Goal: Navigation & Orientation: Find specific page/section

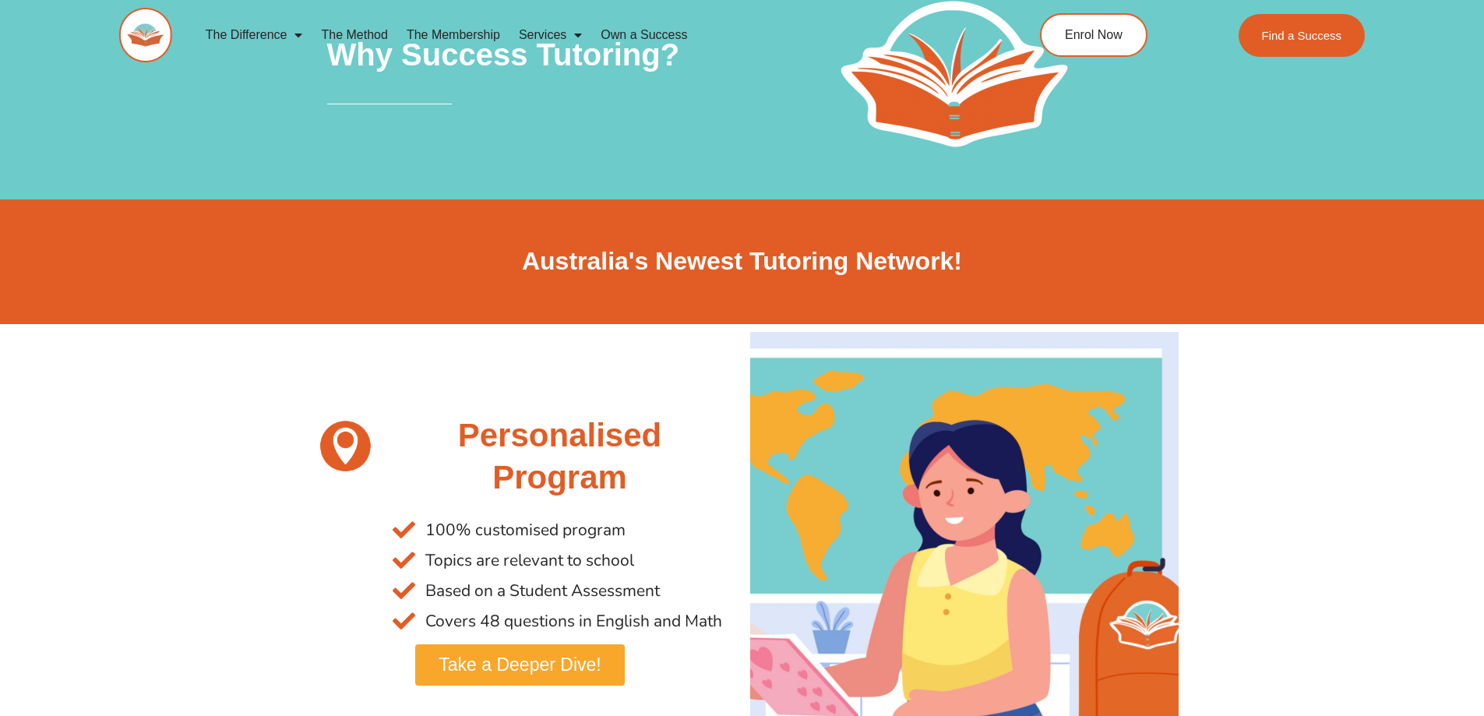
click at [453, 32] on link "The Membership" at bounding box center [453, 35] width 112 height 36
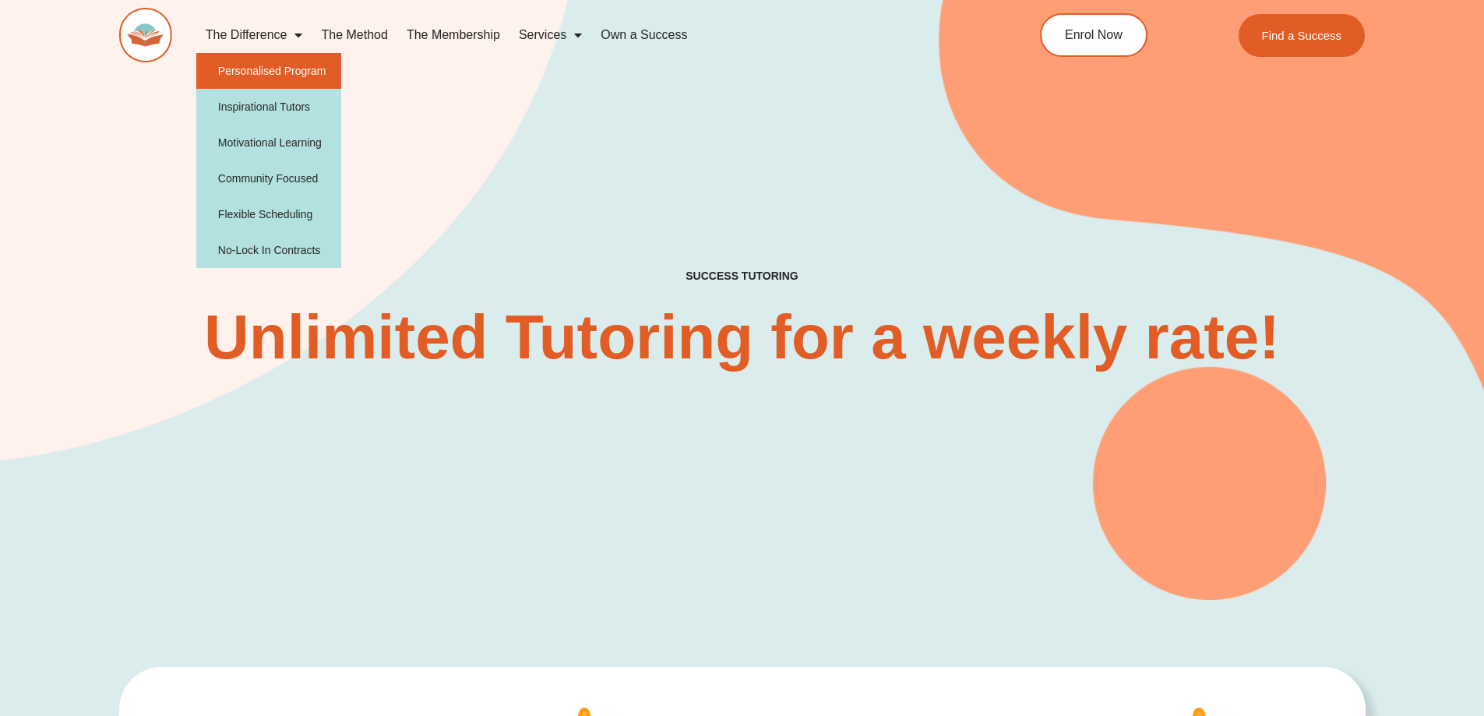
click at [294, 75] on link "Personalised Program" at bounding box center [269, 71] width 146 height 36
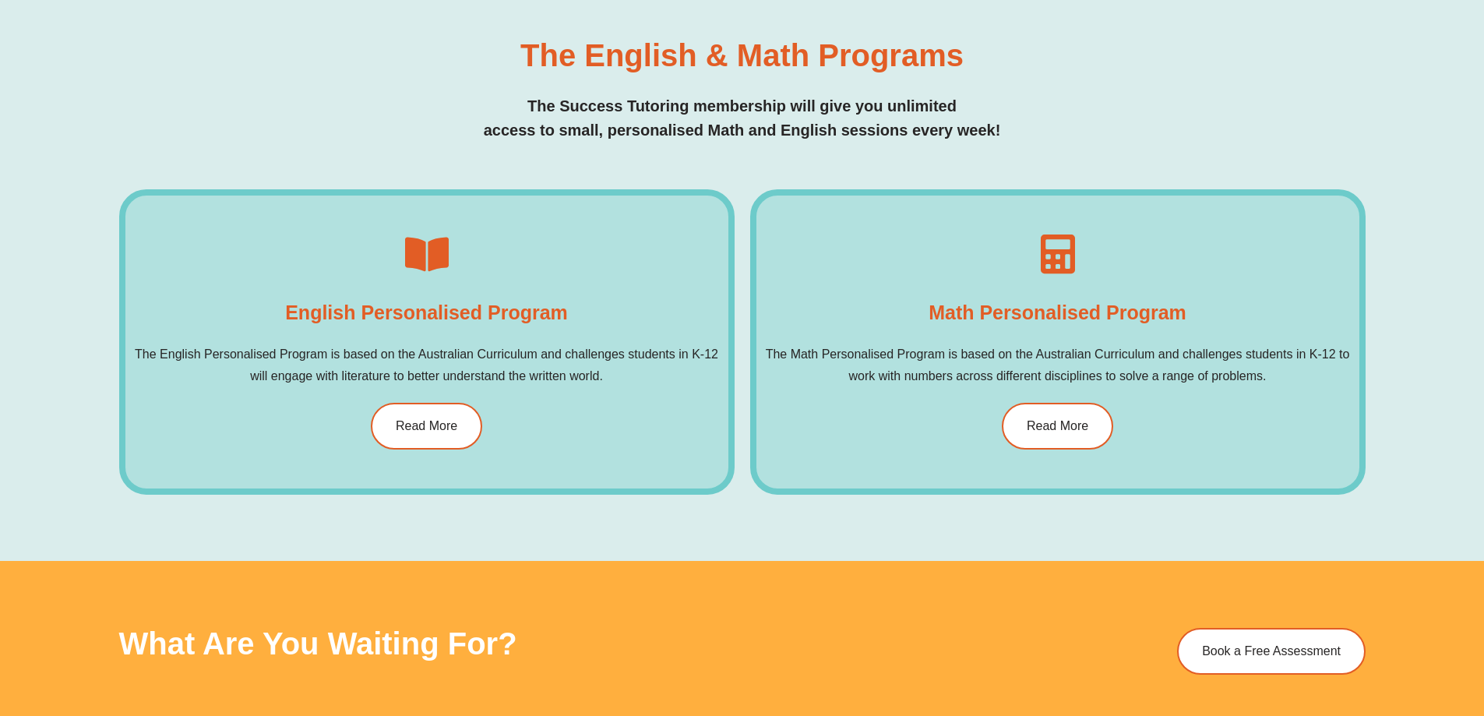
scroll to position [930, 0]
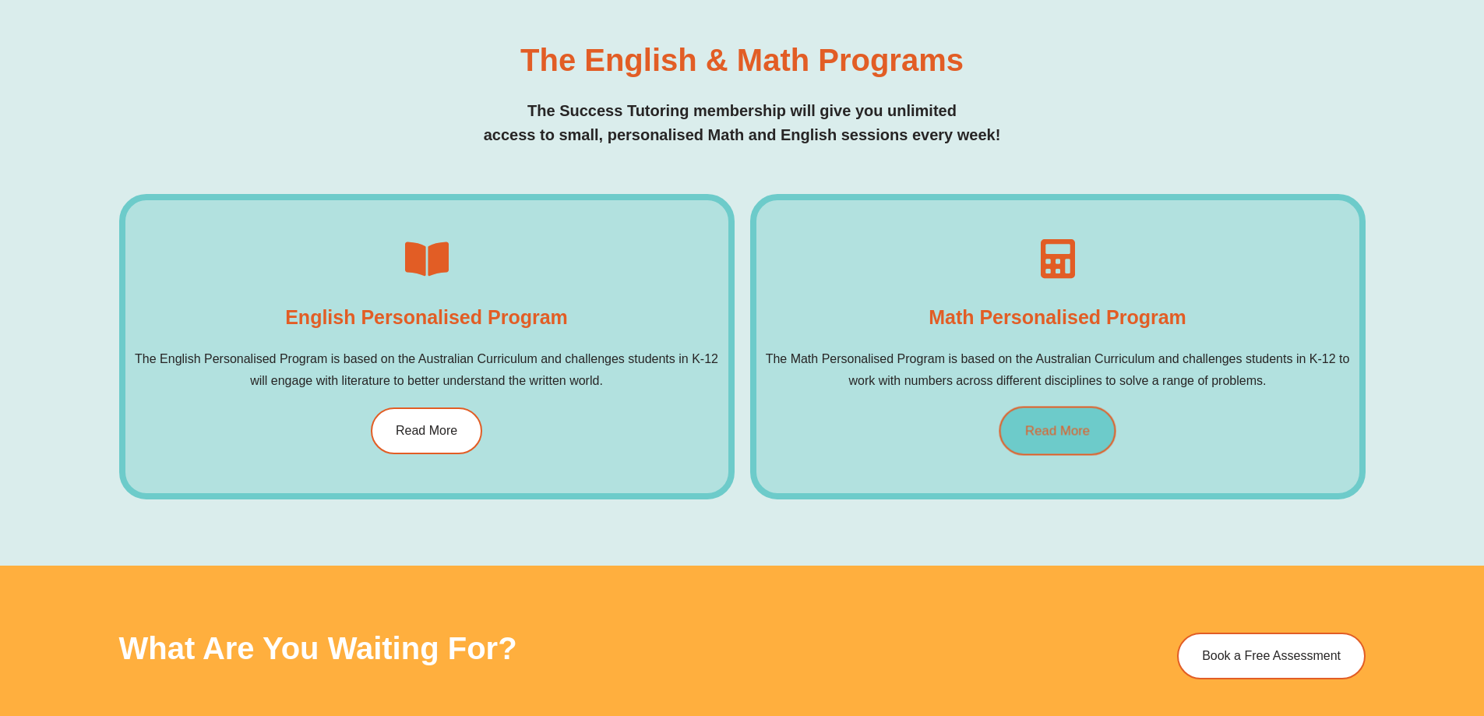
click at [1035, 450] on link "Read More" at bounding box center [1057, 430] width 117 height 49
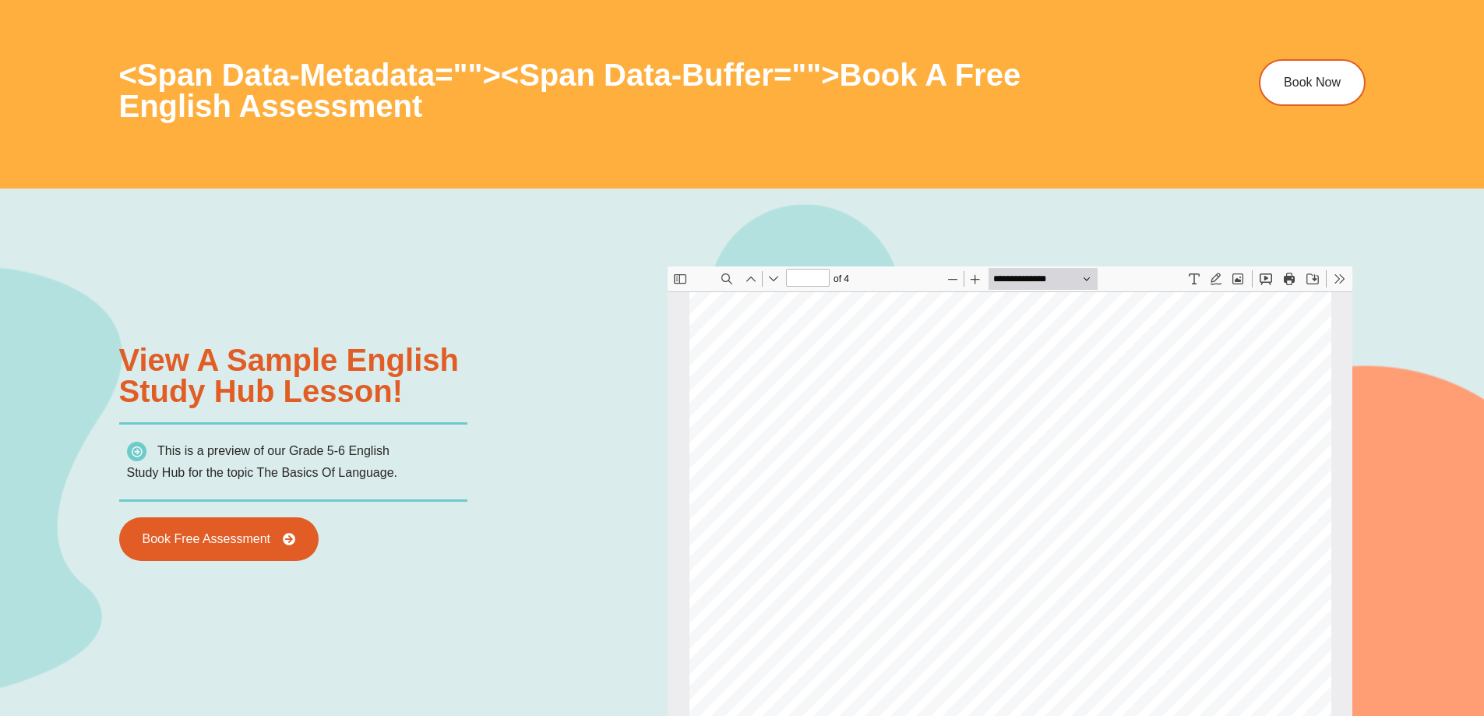
type input "*"
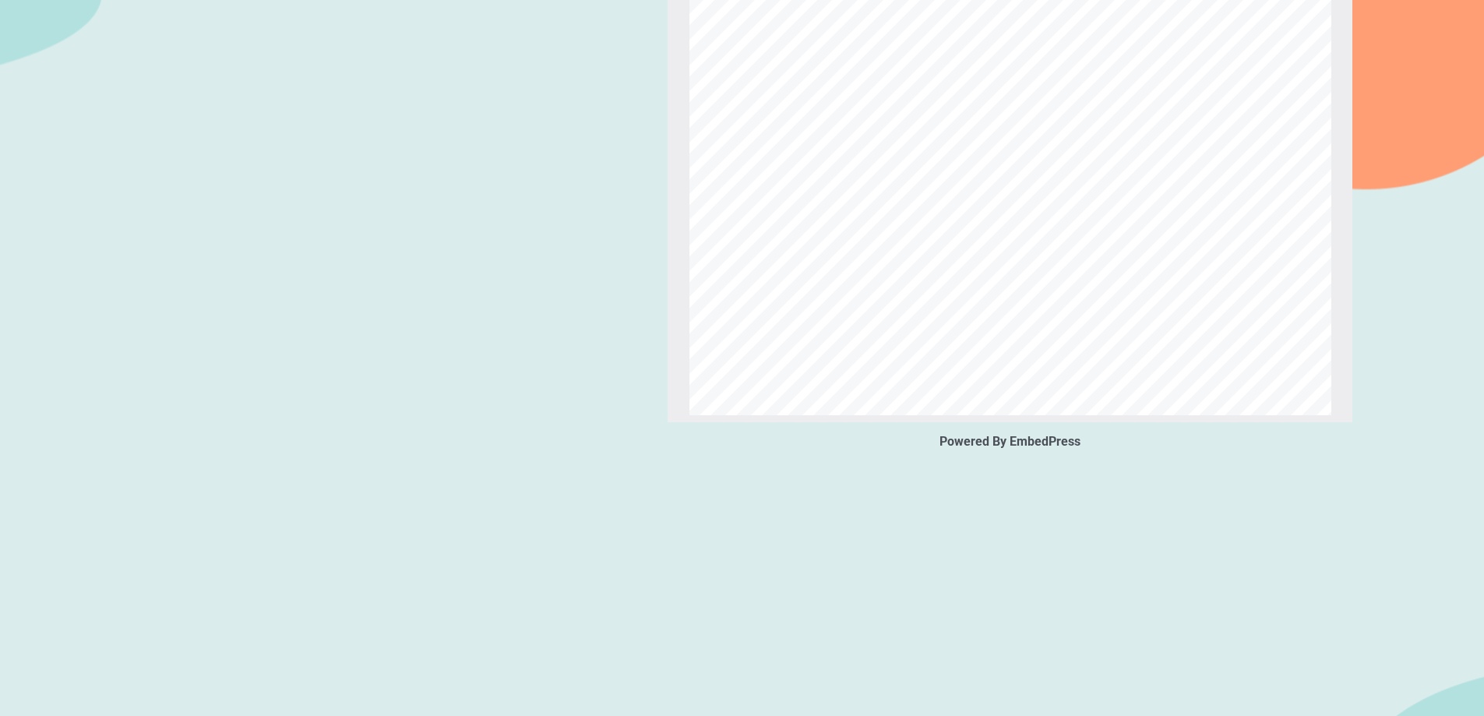
scroll to position [2571, 0]
